Goal: Task Accomplishment & Management: Use online tool/utility

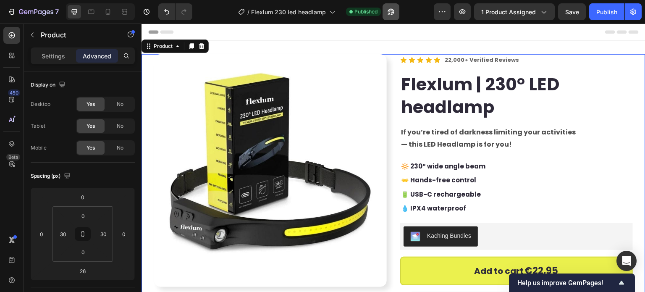
scroll to position [84, 0]
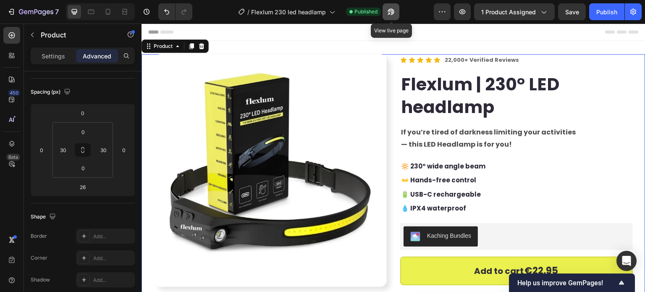
click at [395, 6] on button "button" at bounding box center [390, 11] width 17 height 17
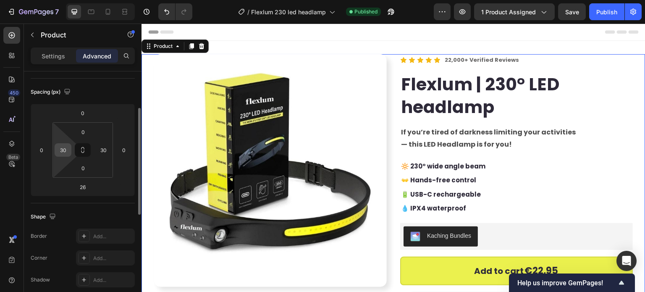
click at [57, 150] on input "30" at bounding box center [63, 150] width 13 height 13
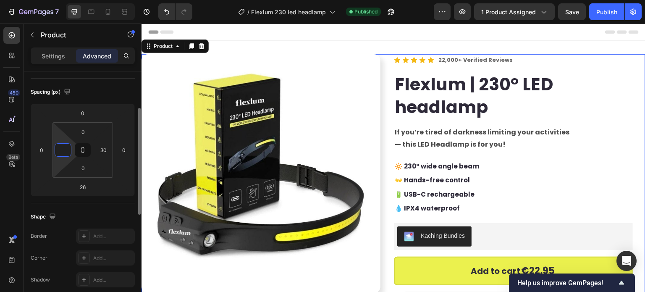
type input "0"
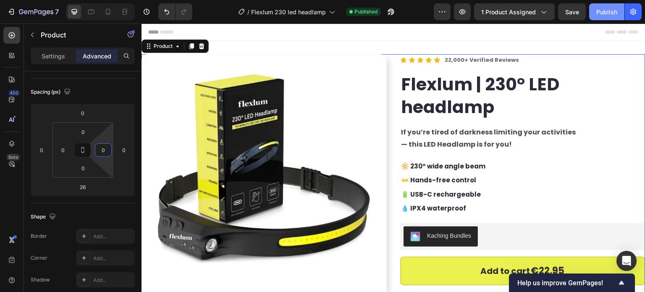
type input "0"
click at [607, 15] on div "Publish" at bounding box center [606, 12] width 21 height 9
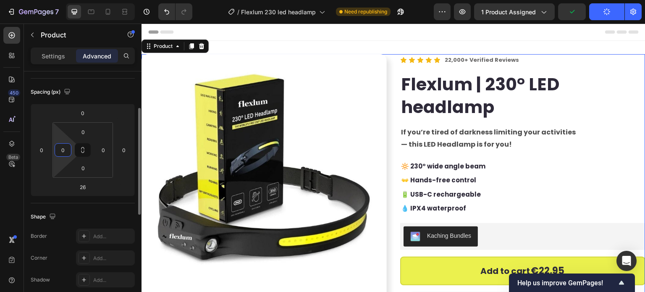
click at [60, 151] on input "0" at bounding box center [63, 150] width 13 height 13
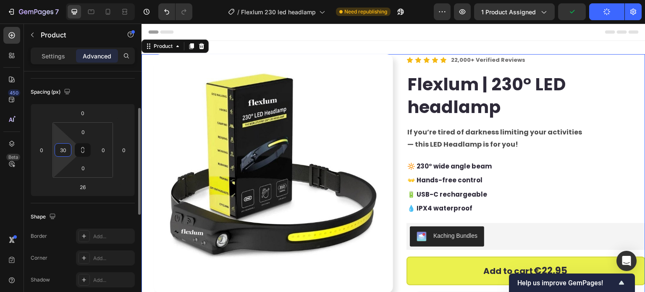
type input "30"
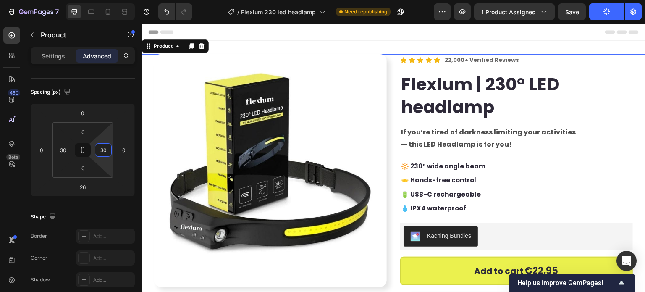
type input "30"
click at [612, 11] on button "Publish" at bounding box center [606, 11] width 35 height 17
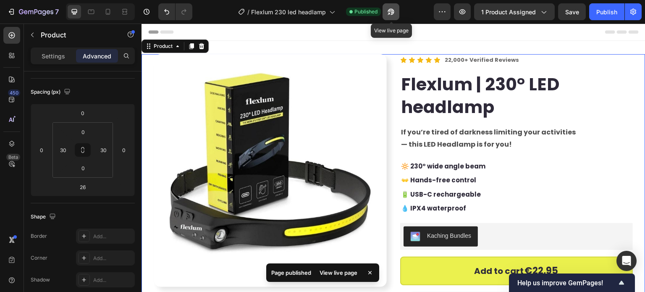
click at [392, 16] on button "button" at bounding box center [390, 11] width 17 height 17
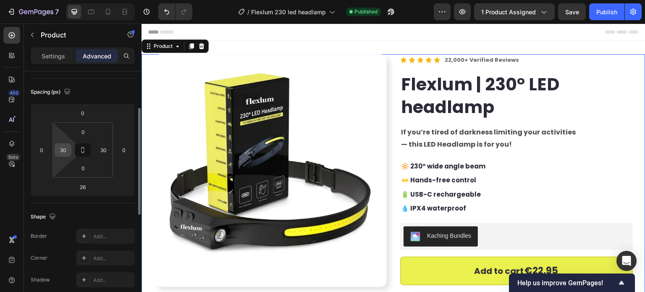
click at [65, 146] on input "30" at bounding box center [63, 150] width 13 height 13
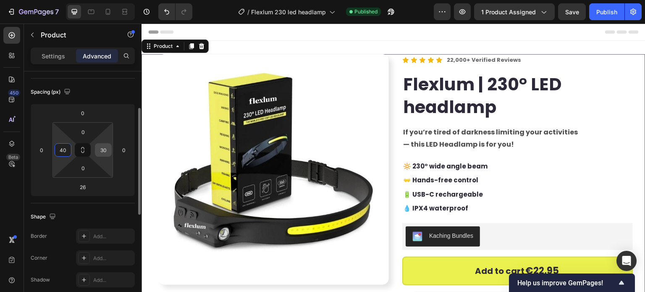
type input "40"
click at [106, 151] on input "30" at bounding box center [103, 150] width 13 height 13
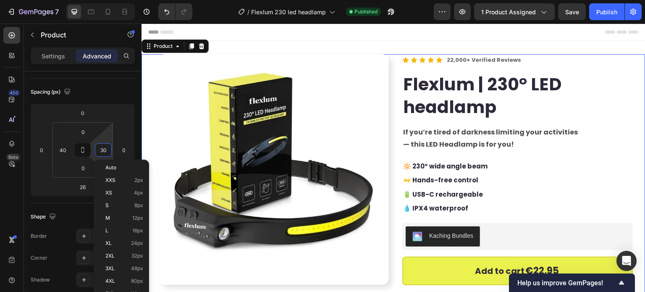
paste input "4"
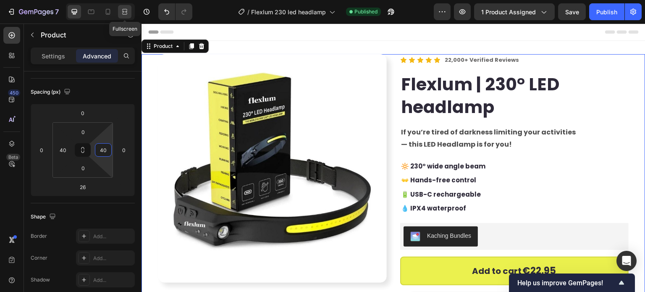
type input "40"
click at [123, 11] on icon at bounding box center [123, 11] width 3 height 2
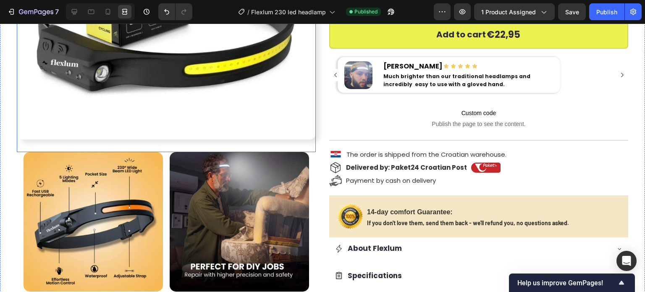
scroll to position [252, 0]
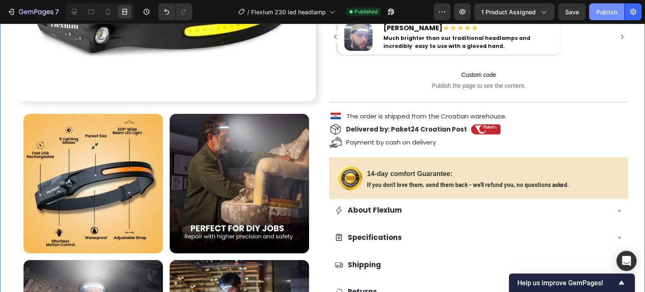
click at [618, 8] on button "Publish" at bounding box center [606, 11] width 35 height 17
